Goal: Information Seeking & Learning: Learn about a topic

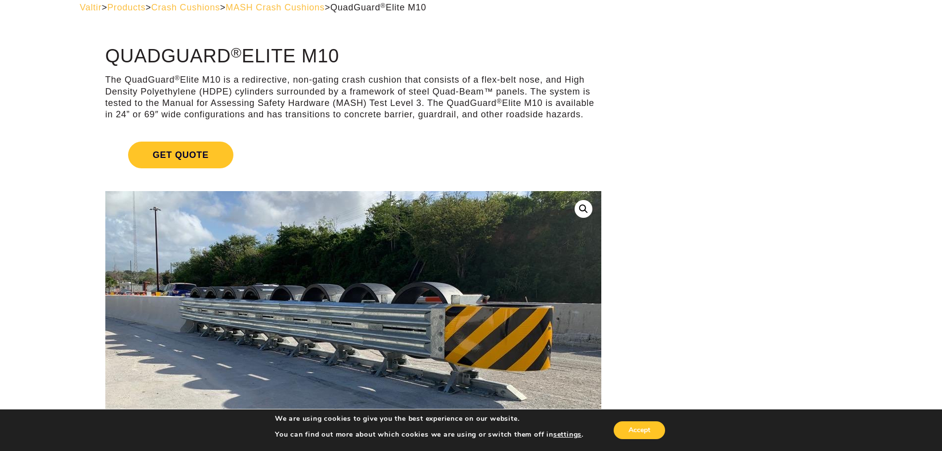
scroll to position [49, 0]
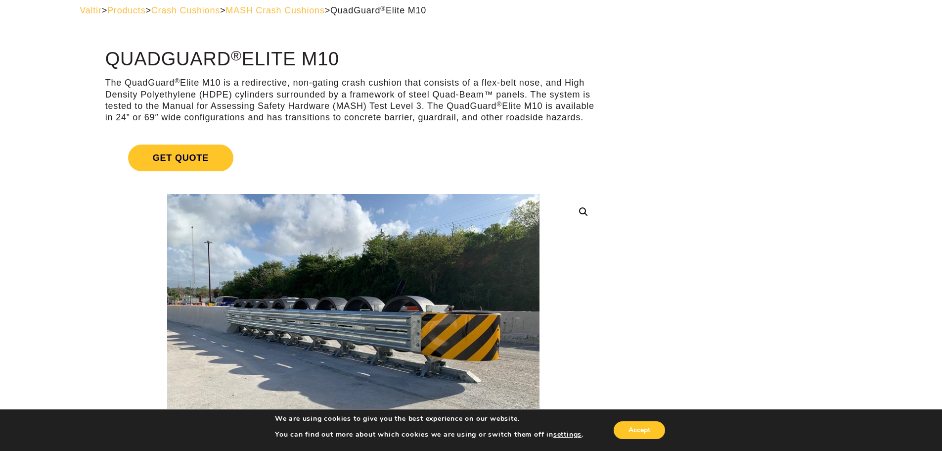
click at [325, 11] on span "MASH Crash Cushions" at bounding box center [275, 10] width 99 height 10
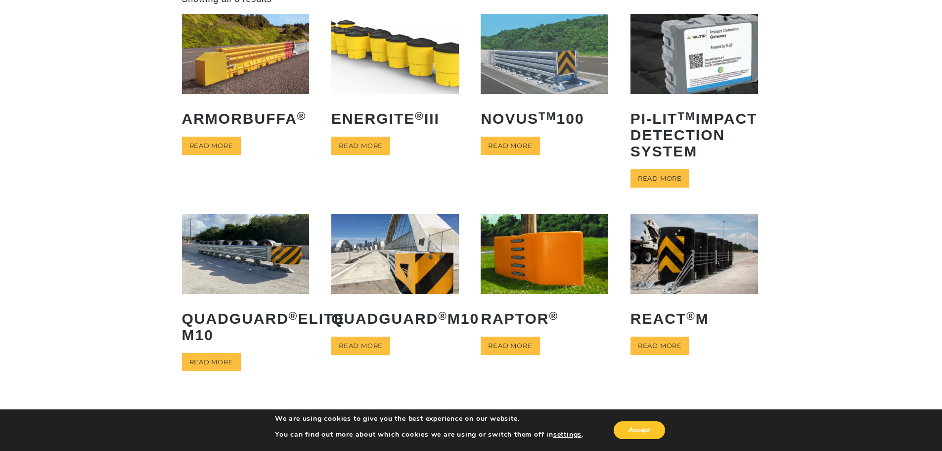
scroll to position [99, 0]
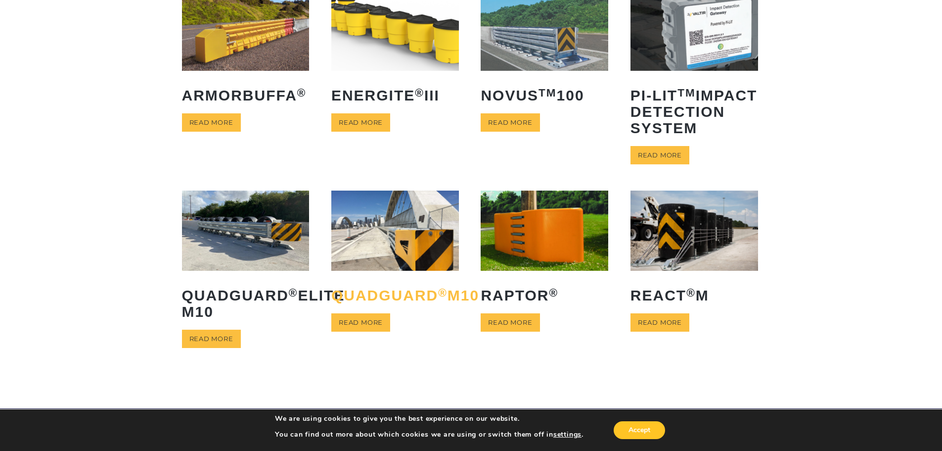
click at [382, 311] on h2 "QuadGuard ® M10" at bounding box center [395, 295] width 128 height 31
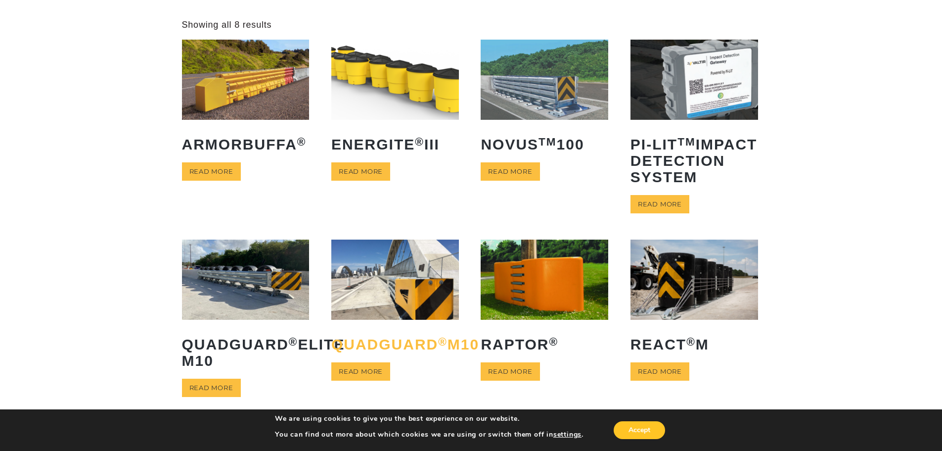
scroll to position [49, 0]
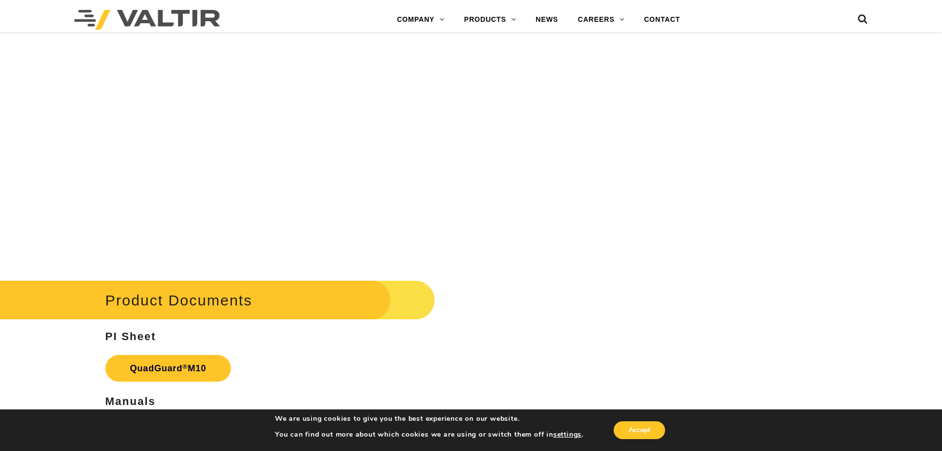
scroll to position [3711, 0]
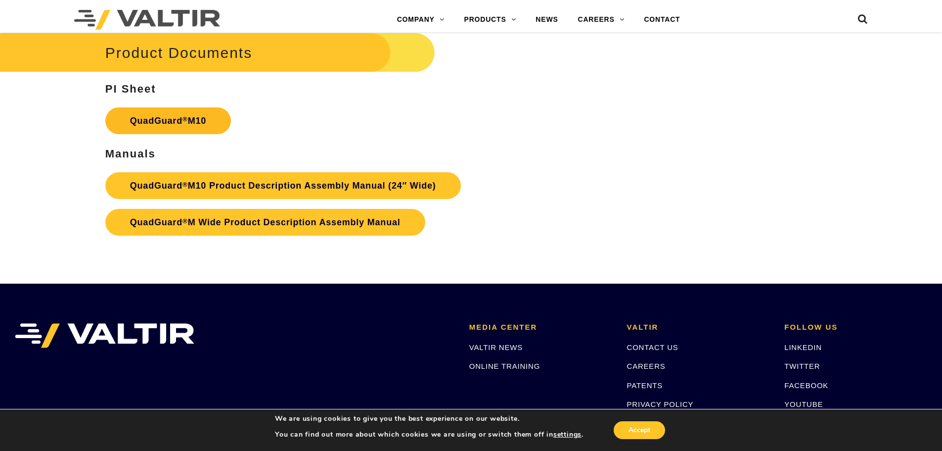
click at [194, 121] on link "QuadGuard ® M10" at bounding box center [168, 120] width 126 height 27
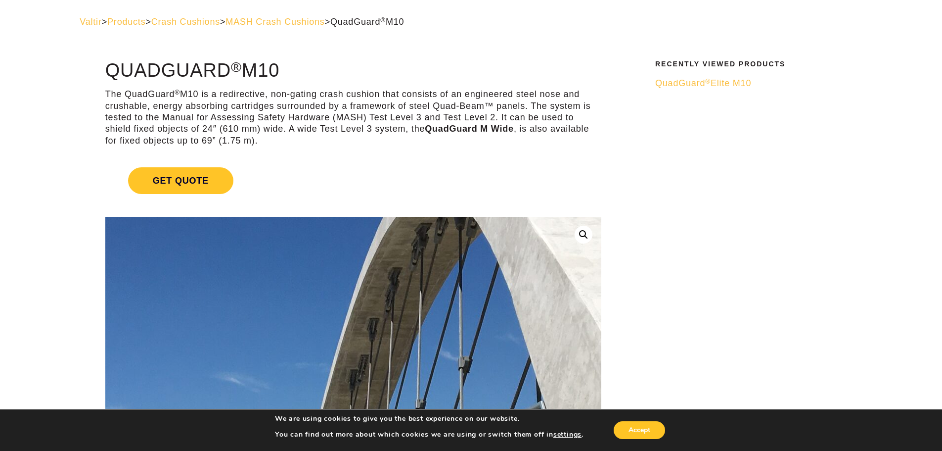
scroll to position [0, 0]
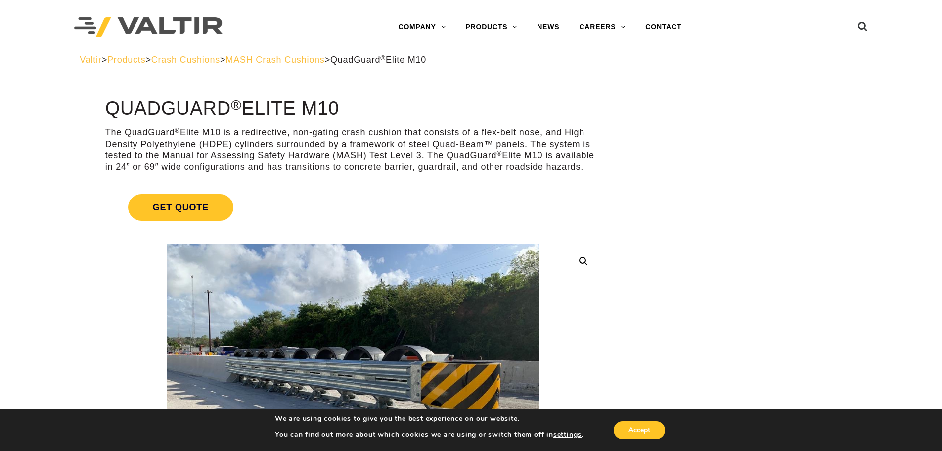
click at [302, 59] on span "MASH Crash Cushions" at bounding box center [275, 60] width 99 height 10
